Goal: Complete application form

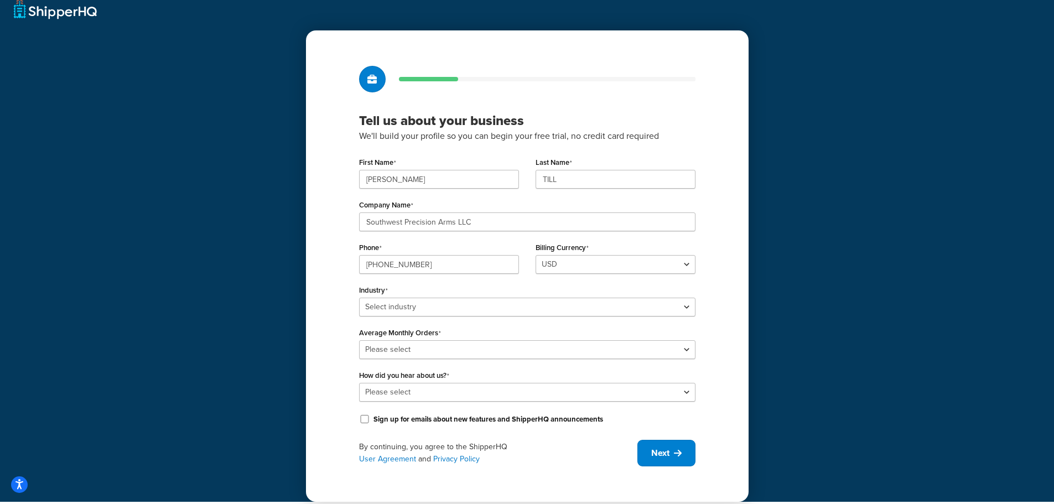
scroll to position [19, 0]
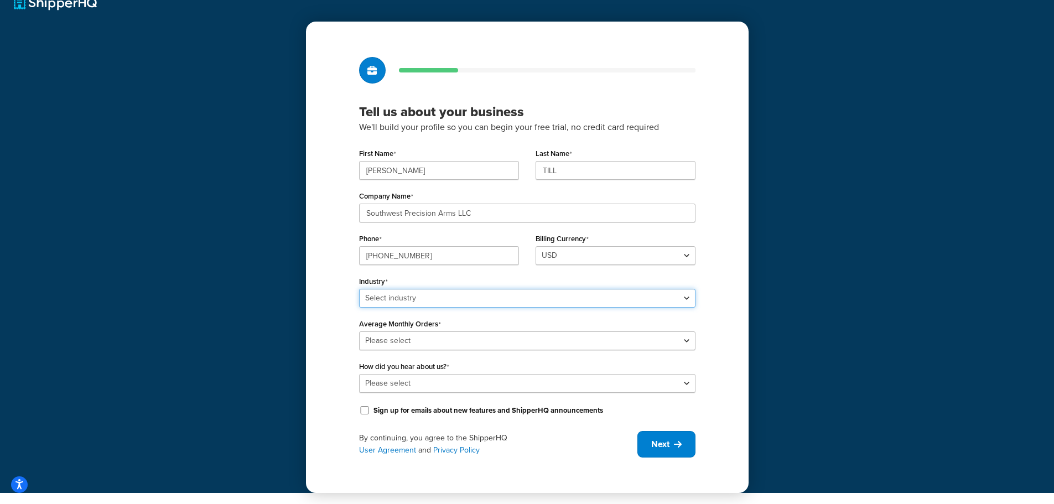
click at [686, 298] on select "Select industry Automotive Adult Agriculture Alcohol, Tobacco & CBD Arts & Craf…" at bounding box center [527, 298] width 336 height 19
select select "18"
click at [359, 289] on select "Select industry Automotive Adult Agriculture Alcohol, Tobacco & CBD Arts & Craf…" at bounding box center [527, 298] width 336 height 19
click at [685, 341] on select "Please select 0-500 501-1,000 1,001-10,000 10,001-20,000 Over 20,000" at bounding box center [527, 340] width 336 height 19
select select "1"
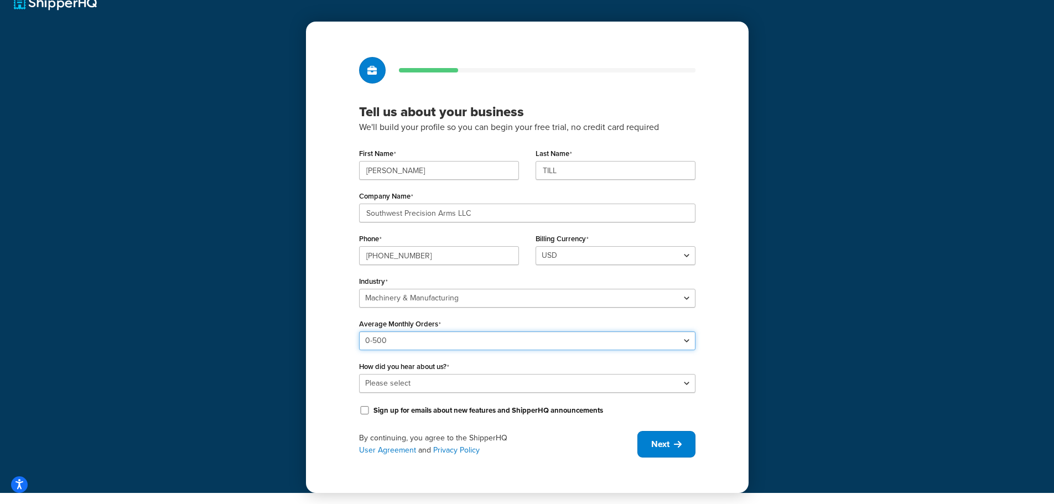
click at [359, 331] on select "Please select 0-500 501-1,000 1,001-10,000 10,001-20,000 Over 20,000" at bounding box center [527, 340] width 336 height 19
click at [688, 383] on select "Please select Online Search App Store or Marketplace Listing Referred by Agency…" at bounding box center [527, 383] width 336 height 19
select select "10"
click at [359, 374] on select "Please select Online Search App Store or Marketplace Listing Referred by Agency…" at bounding box center [527, 383] width 336 height 19
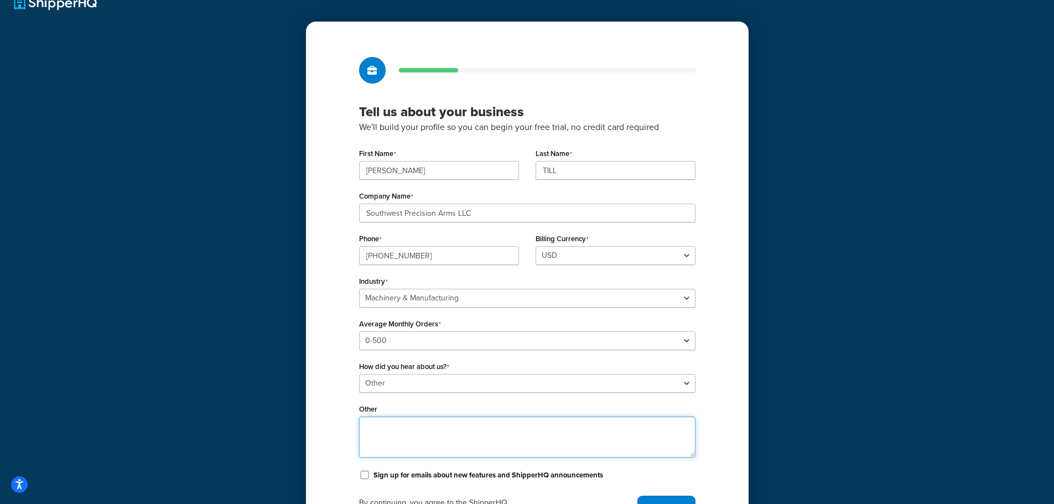
click at [475, 429] on textarea "Other" at bounding box center [527, 436] width 336 height 41
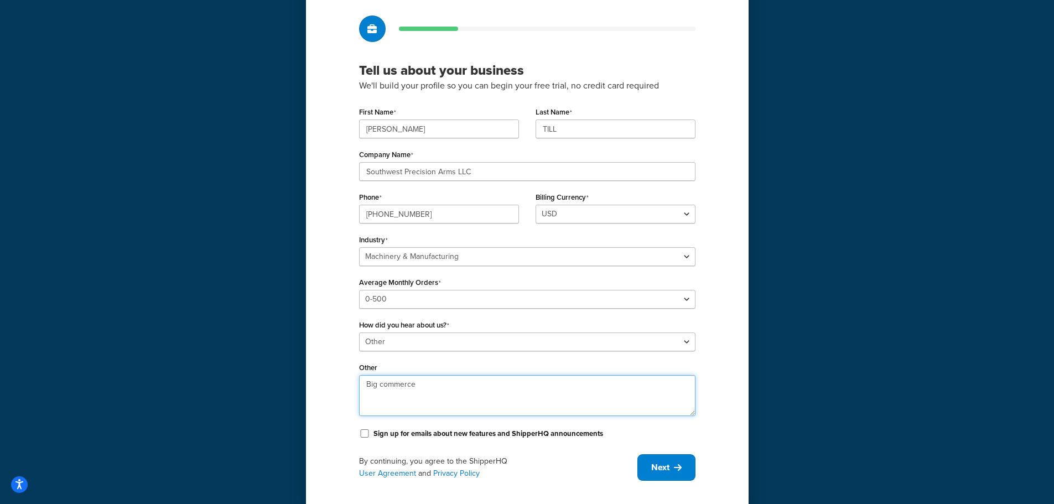
scroll to position [84, 0]
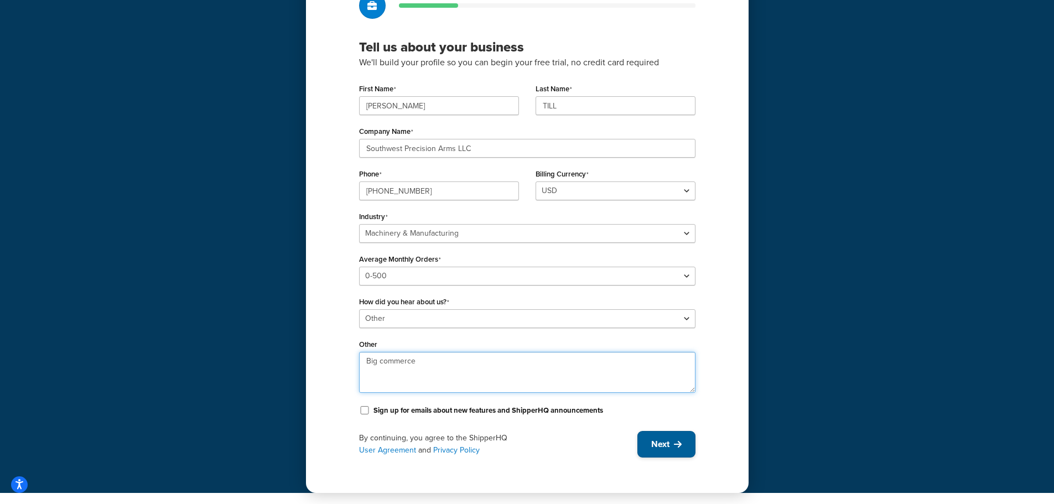
type textarea "Big commerce"
click at [658, 443] on span "Next" at bounding box center [660, 444] width 18 height 12
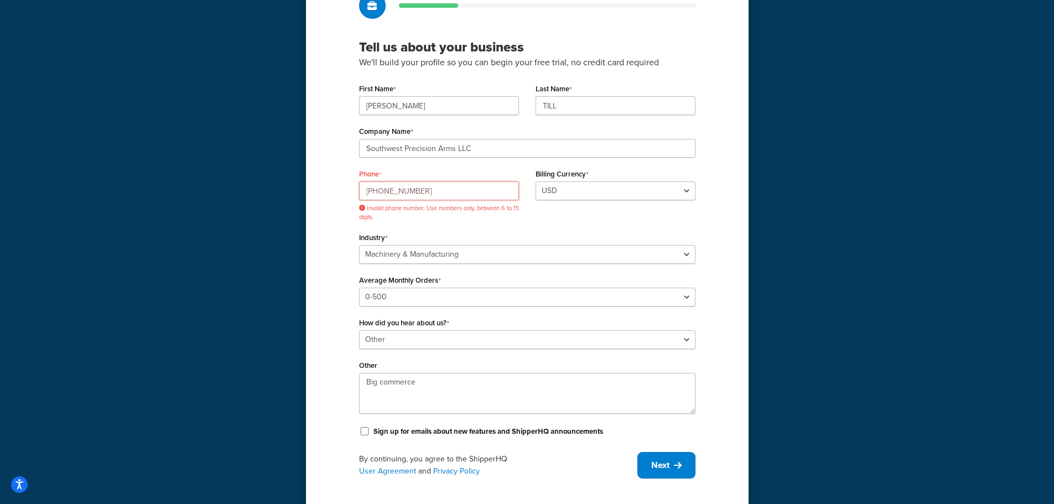
click at [430, 191] on input "1(623)-300-9727" at bounding box center [439, 190] width 160 height 19
click at [447, 191] on input "1(623)-300-9727" at bounding box center [439, 190] width 160 height 19
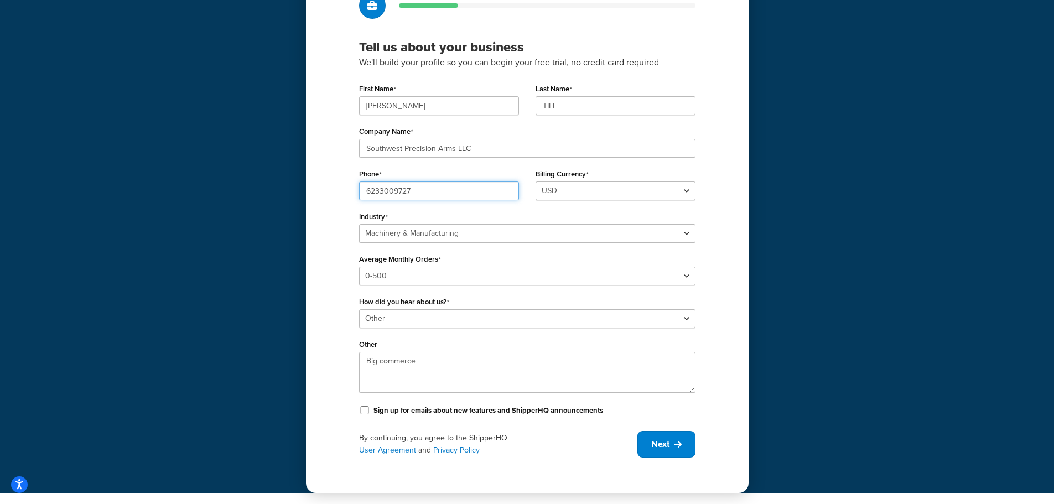
type input "6233009727"
click at [648, 215] on div "Industry Select industry Automotive Adult Agriculture Alcohol, Tobacco & CBD Ar…" at bounding box center [527, 225] width 336 height 34
click at [666, 447] on span "Next" at bounding box center [660, 444] width 18 height 12
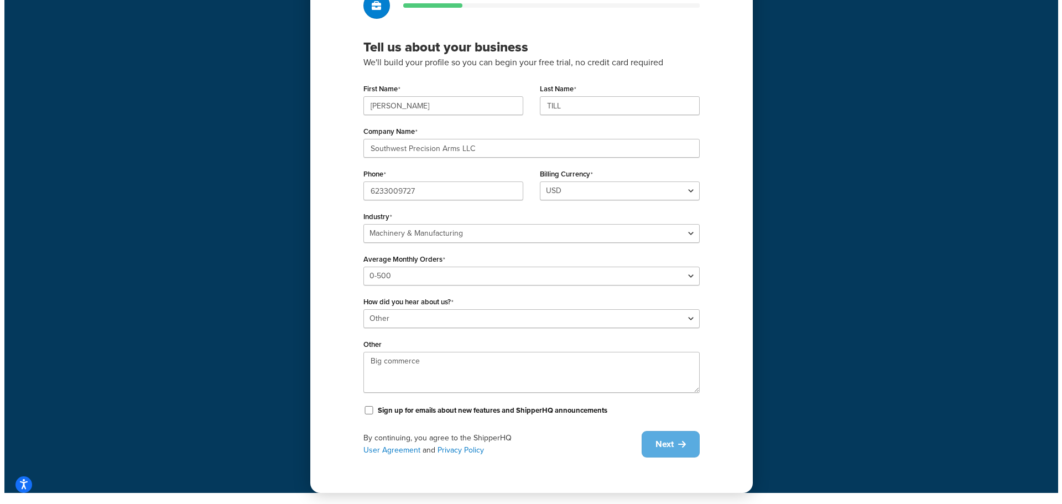
scroll to position [0, 0]
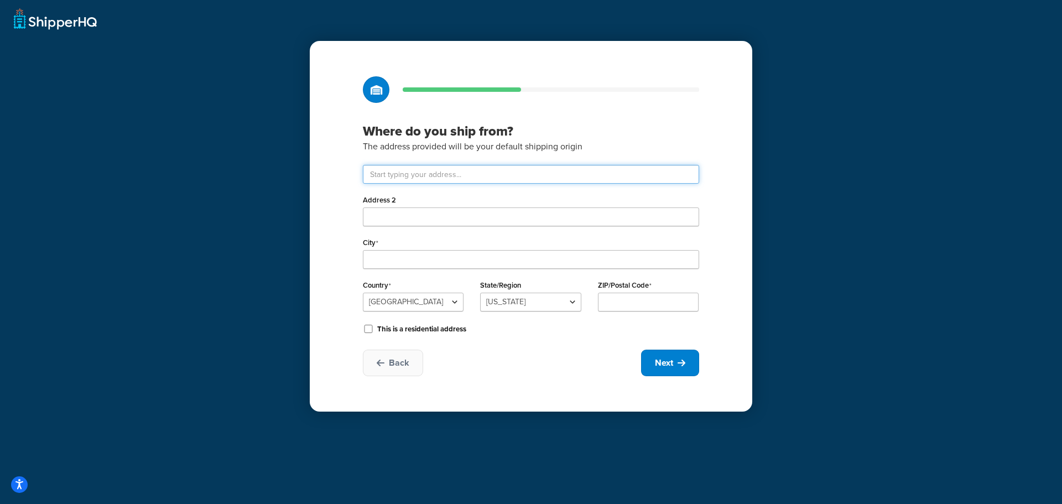
click at [401, 174] on input "text" at bounding box center [531, 174] width 336 height 19
type input "520 N Bullard Ave, #37"
type input "Goodyear"
select select "3"
type input "85338"
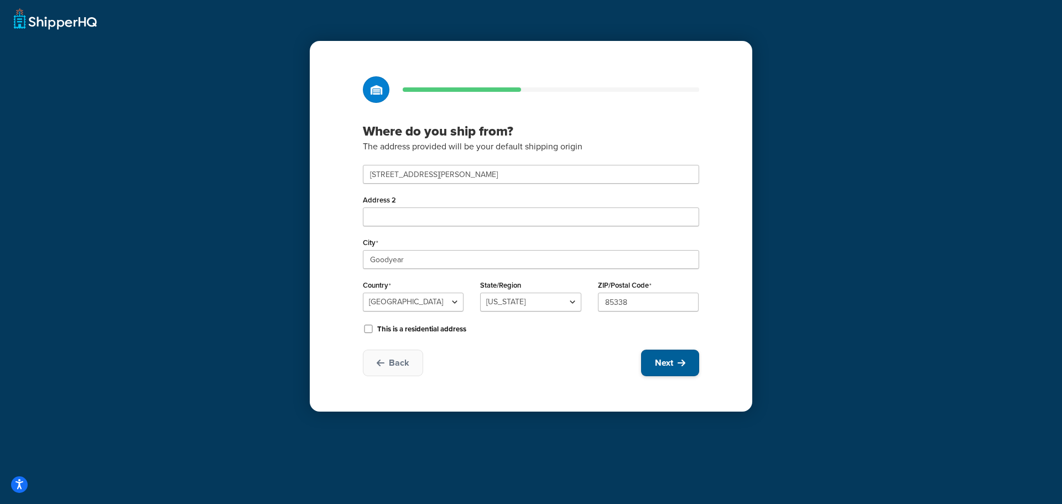
click at [662, 363] on span "Next" at bounding box center [664, 363] width 18 height 12
select select "1"
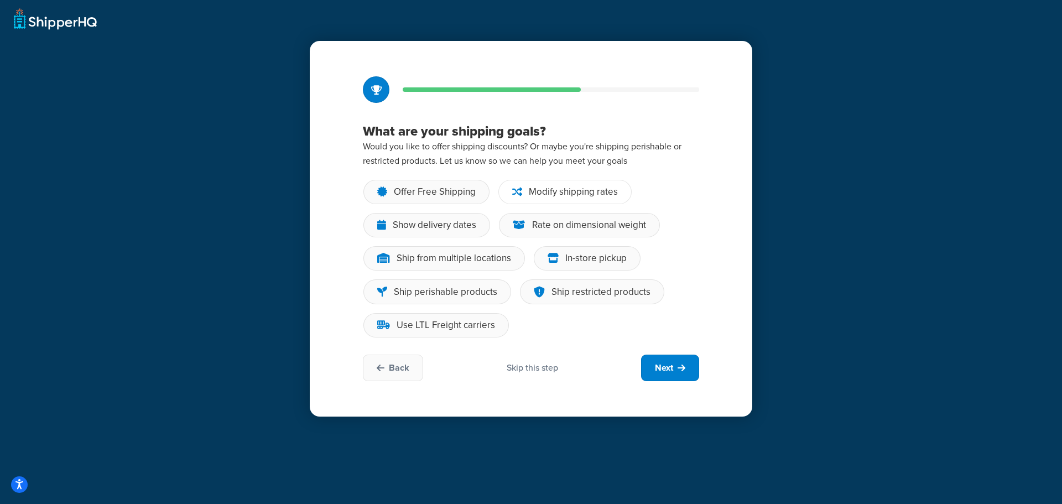
click at [562, 190] on div "Modify shipping rates" at bounding box center [573, 191] width 89 height 11
click at [0, 0] on input "Modify shipping rates" at bounding box center [0, 0] width 0 height 0
click at [437, 223] on div "Show delivery dates" at bounding box center [435, 225] width 84 height 11
click at [0, 0] on input "Show delivery dates" at bounding box center [0, 0] width 0 height 0
click at [553, 225] on div "Rate on dimensional weight" at bounding box center [589, 225] width 114 height 11
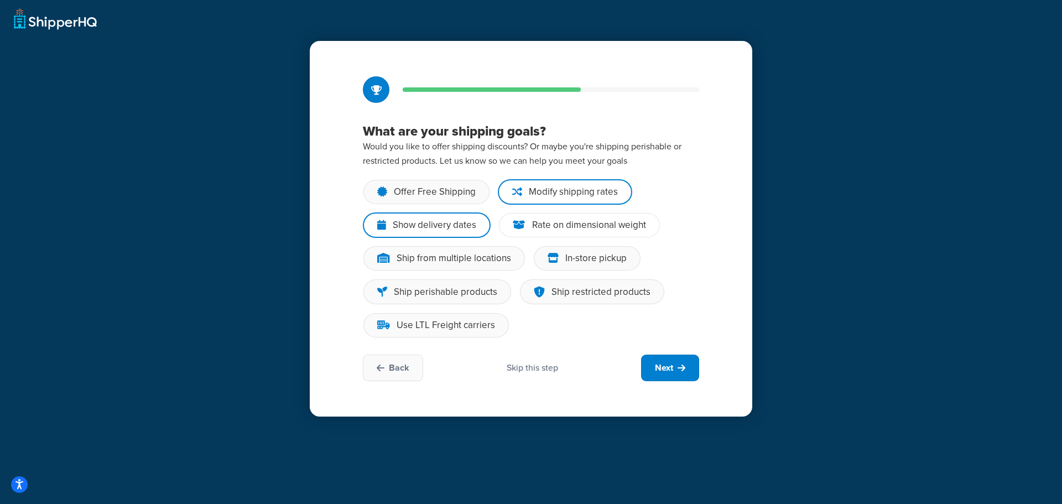
click at [0, 0] on input "Rate on dimensional weight" at bounding box center [0, 0] width 0 height 0
click at [567, 293] on div "Ship restricted products" at bounding box center [600, 291] width 99 height 11
click at [605, 293] on div "Ship restricted products" at bounding box center [600, 291] width 99 height 11
click at [0, 0] on input "Ship restricted products" at bounding box center [0, 0] width 0 height 0
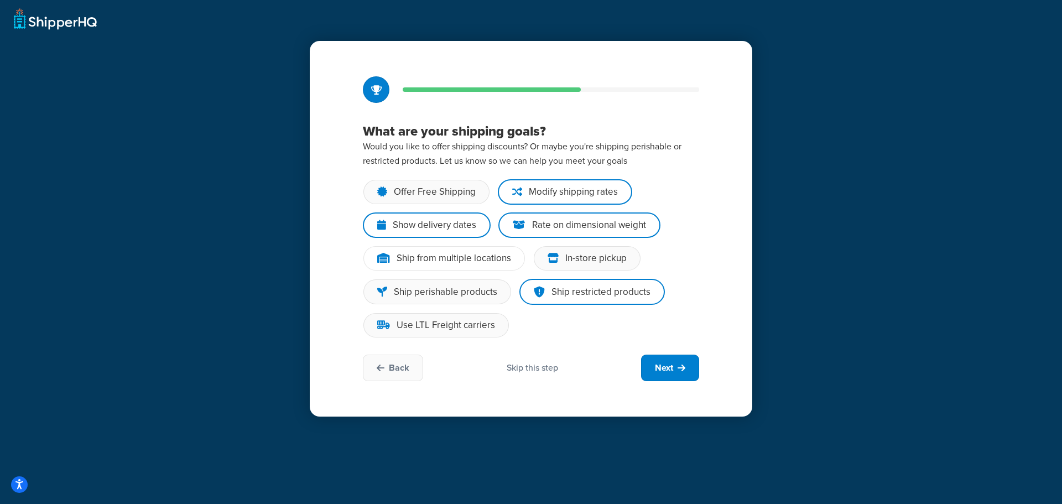
click at [479, 255] on div "Ship from multiple locations" at bounding box center [454, 258] width 114 height 11
click at [0, 0] on input "Ship from multiple locations" at bounding box center [0, 0] width 0 height 0
click at [675, 371] on button "Next" at bounding box center [670, 367] width 58 height 27
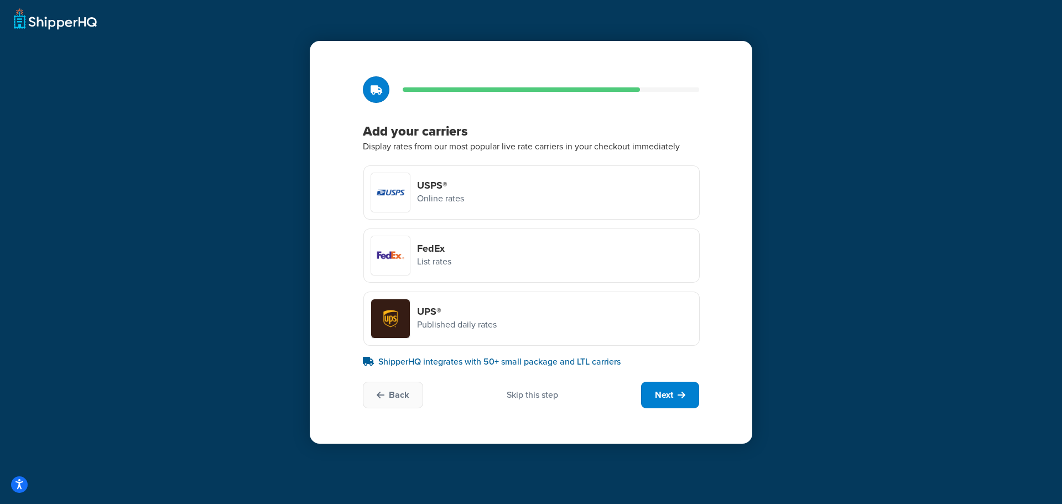
click at [504, 192] on div "USPS® Online rates" at bounding box center [531, 192] width 336 height 54
click at [0, 0] on input "USPS® Online rates" at bounding box center [0, 0] width 0 height 0
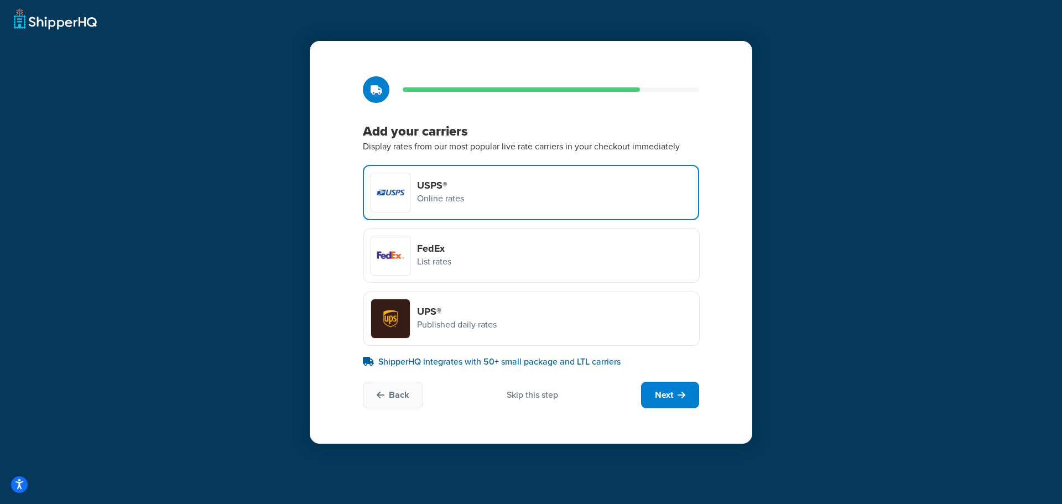
click at [523, 312] on div "UPS® Published daily rates" at bounding box center [531, 318] width 336 height 54
click at [0, 0] on input "UPS® Published daily rates" at bounding box center [0, 0] width 0 height 0
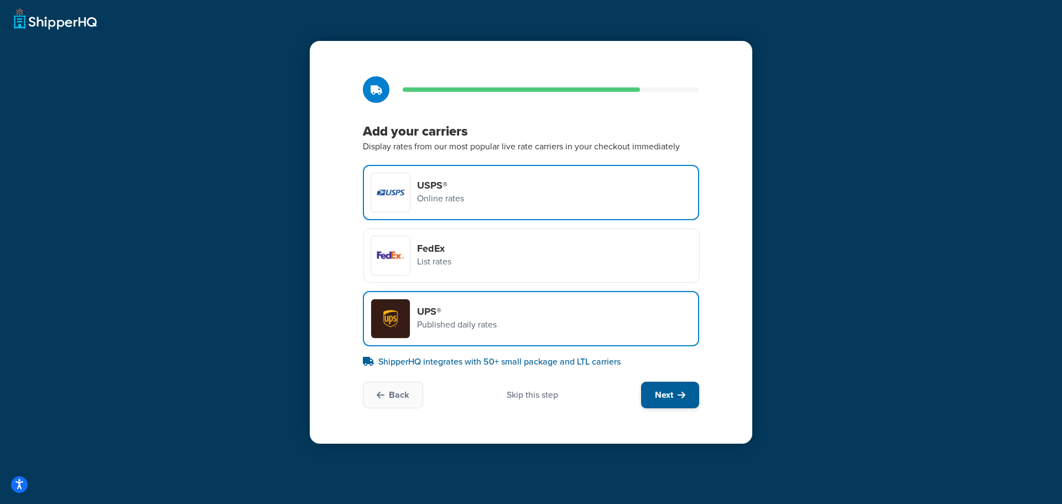
click at [666, 398] on span "Next" at bounding box center [664, 395] width 18 height 12
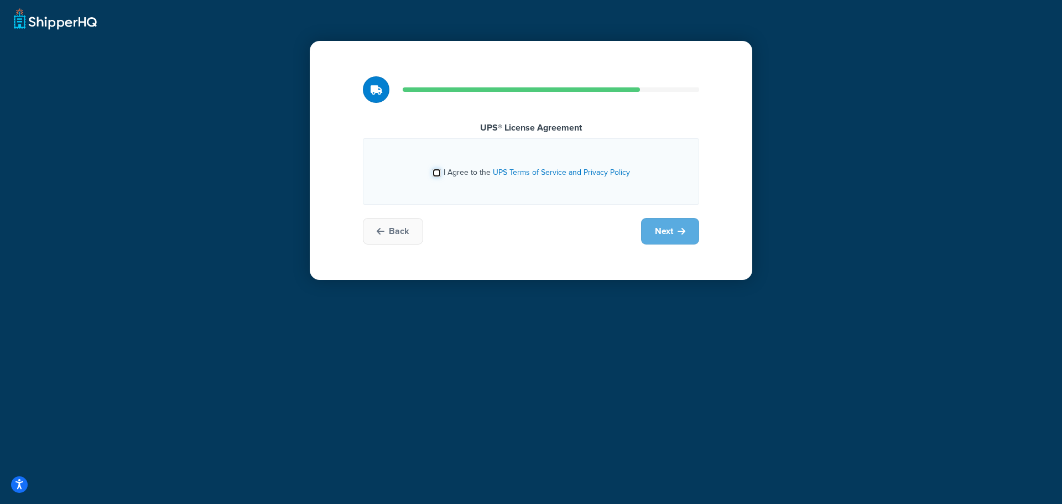
click at [437, 171] on input "I Agree to the UPS Terms of Service and Privacy Policy" at bounding box center [436, 173] width 8 height 8
checkbox input "true"
click at [667, 227] on span "Next" at bounding box center [664, 231] width 18 height 12
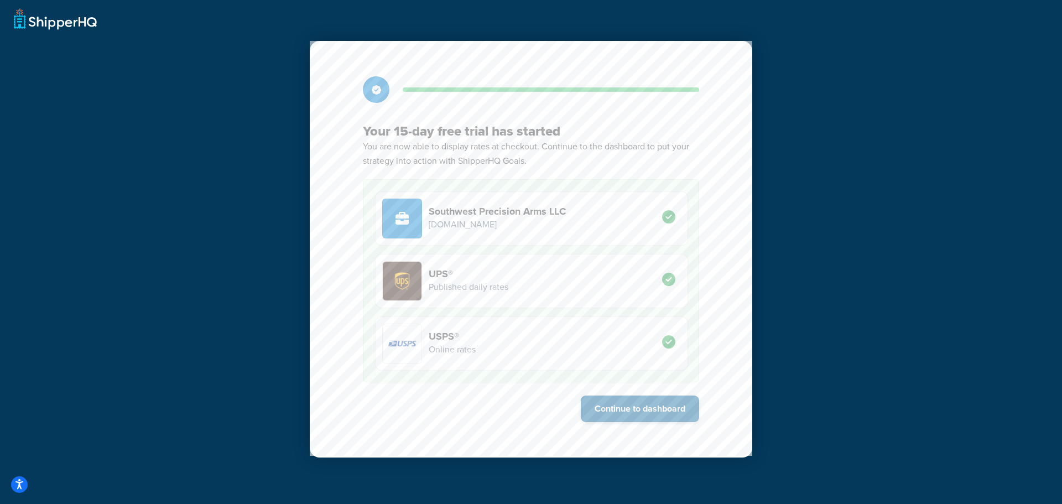
click at [628, 411] on button "Continue to dashboard" at bounding box center [640, 408] width 118 height 27
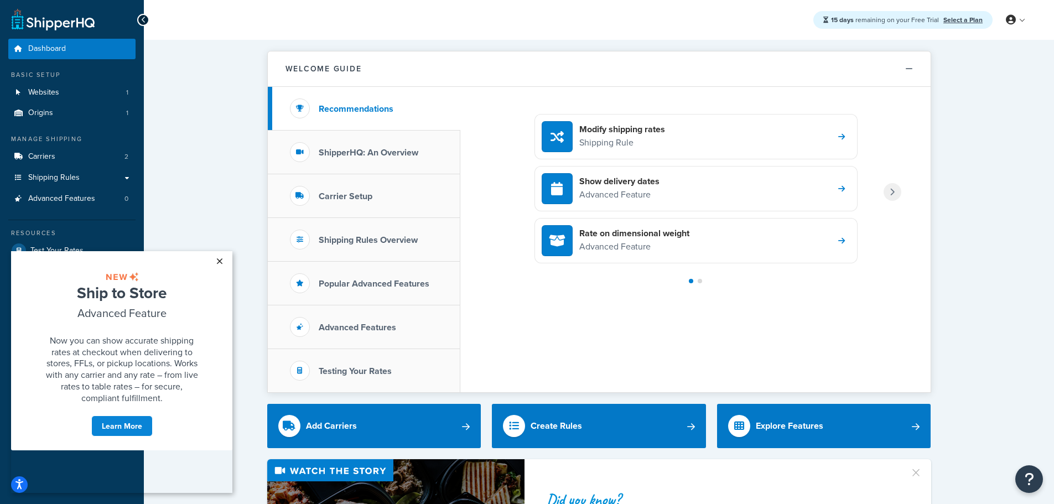
click at [221, 264] on link "×" at bounding box center [219, 261] width 19 height 20
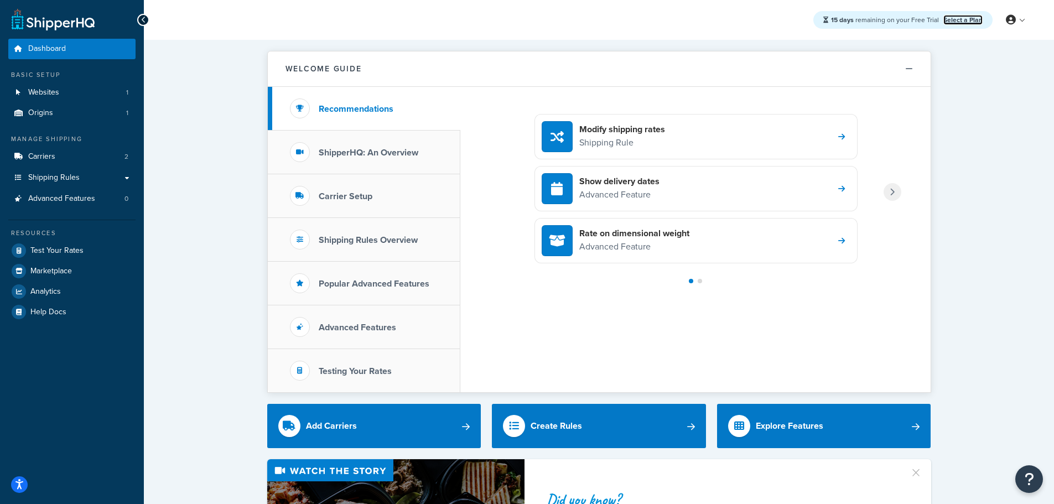
click at [967, 16] on link "Select a Plan" at bounding box center [962, 20] width 39 height 10
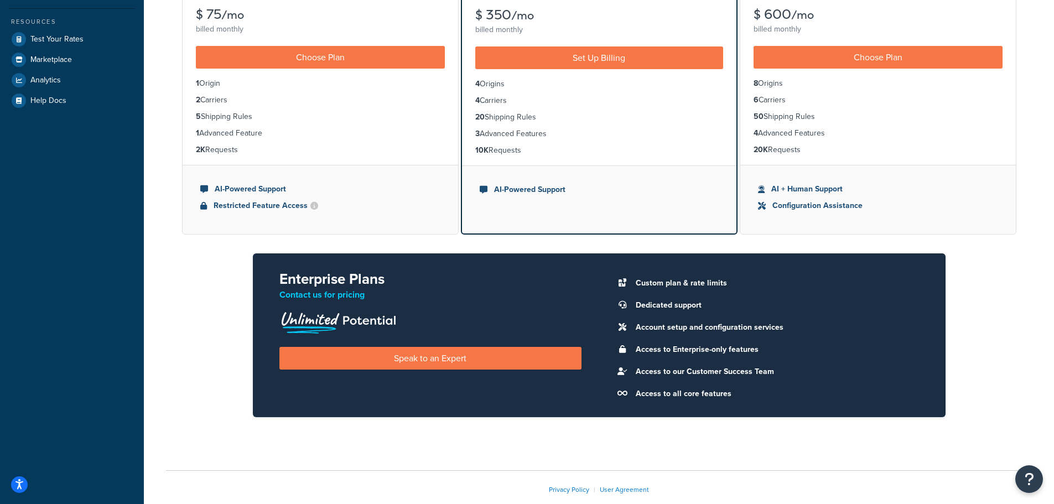
scroll to position [216, 0]
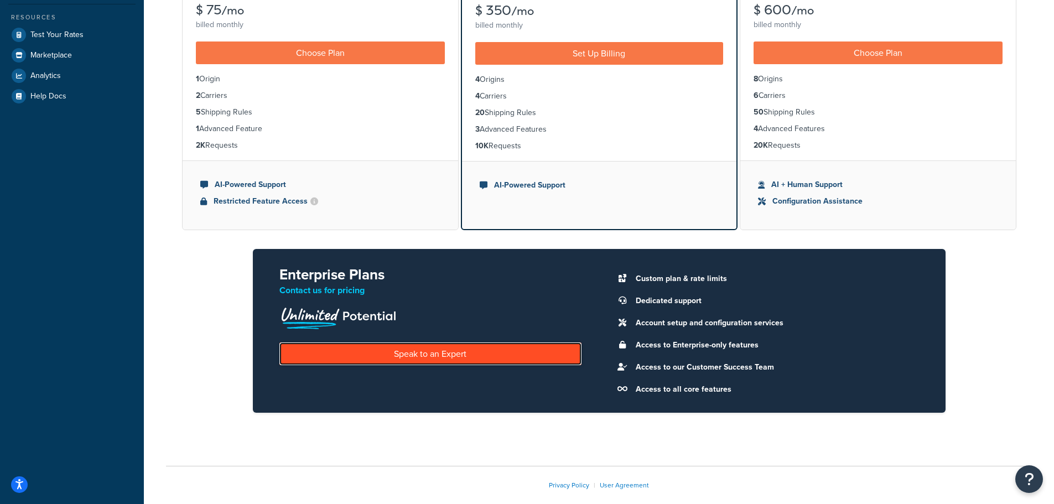
click at [447, 355] on link "Speak to an Expert" at bounding box center [430, 353] width 302 height 23
